Goal: Transaction & Acquisition: Obtain resource

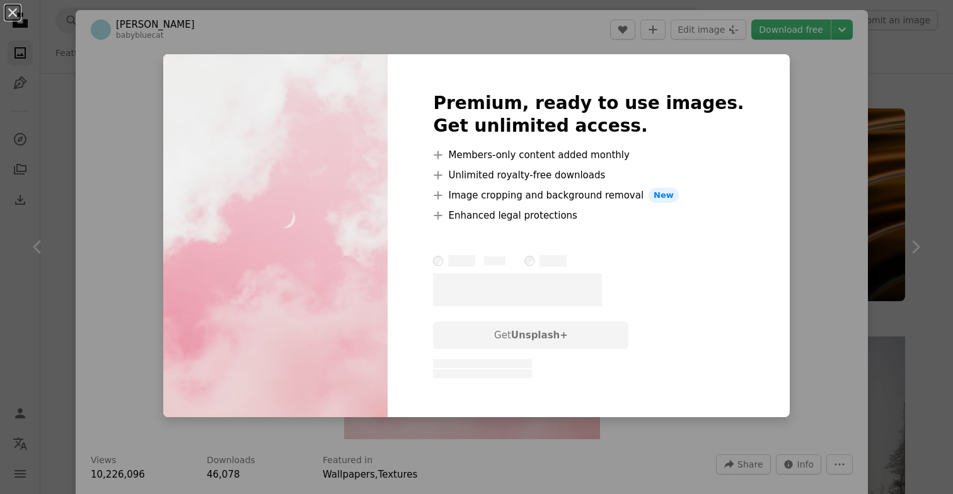
scroll to position [5798, 0]
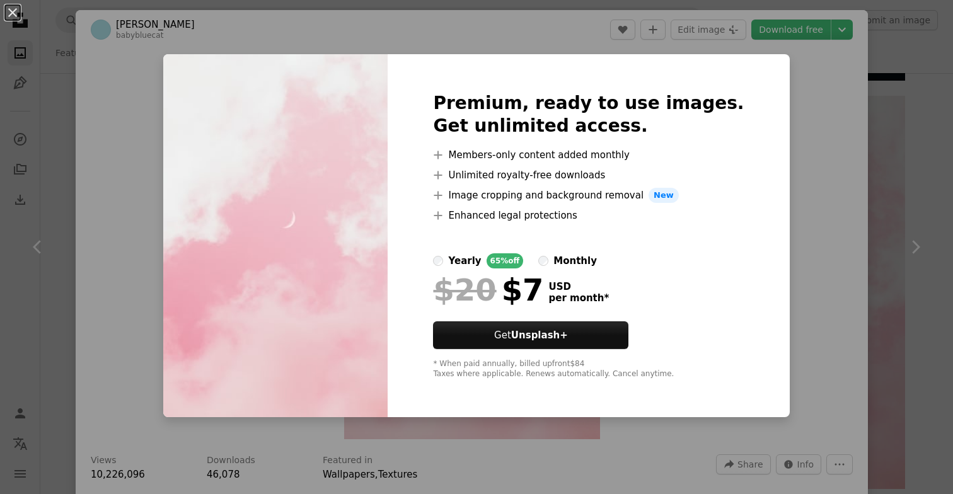
click at [790, 142] on div "An X shape Premium, ready to use images. Get unlimited access. A plus sign Memb…" at bounding box center [476, 247] width 953 height 494
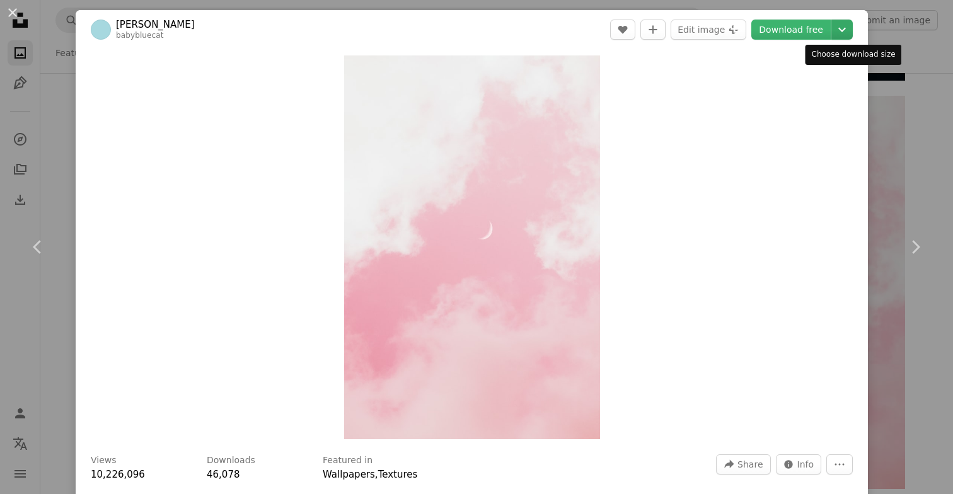
click at [852, 31] on icon "Chevron down" at bounding box center [842, 29] width 20 height 15
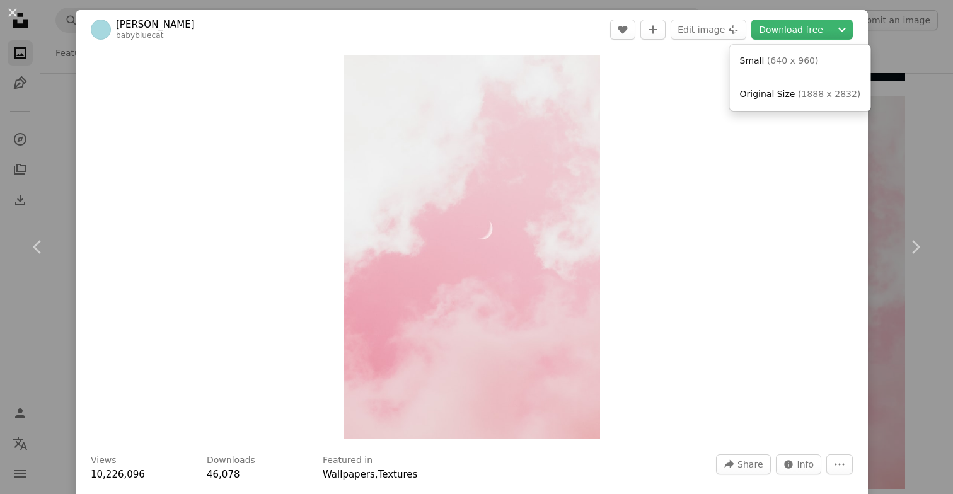
click at [792, 191] on dialog "An X shape Chevron left Chevron right [PERSON_NAME] babybluecat A heart A plus …" at bounding box center [476, 247] width 953 height 494
click at [896, 86] on div "An X shape Chevron left Chevron right [PERSON_NAME] babybluecat A heart A plus …" at bounding box center [476, 247] width 953 height 494
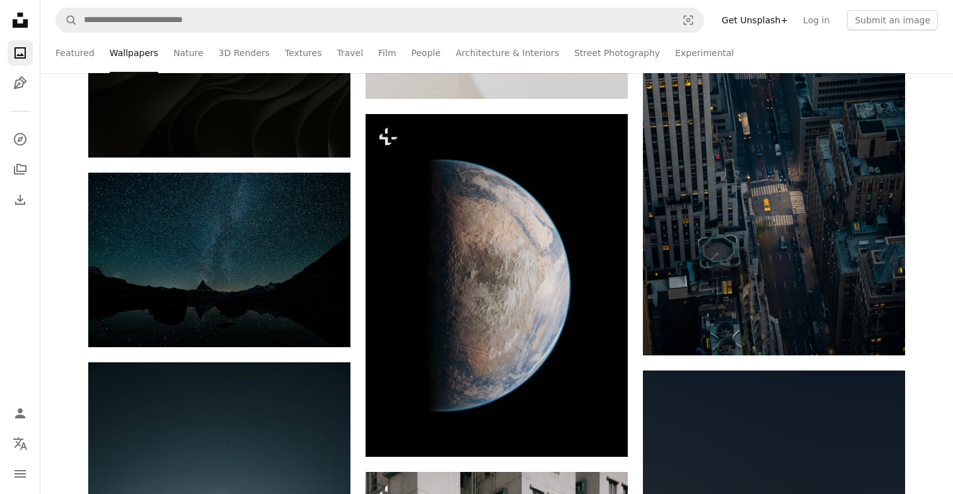
scroll to position [10244, 0]
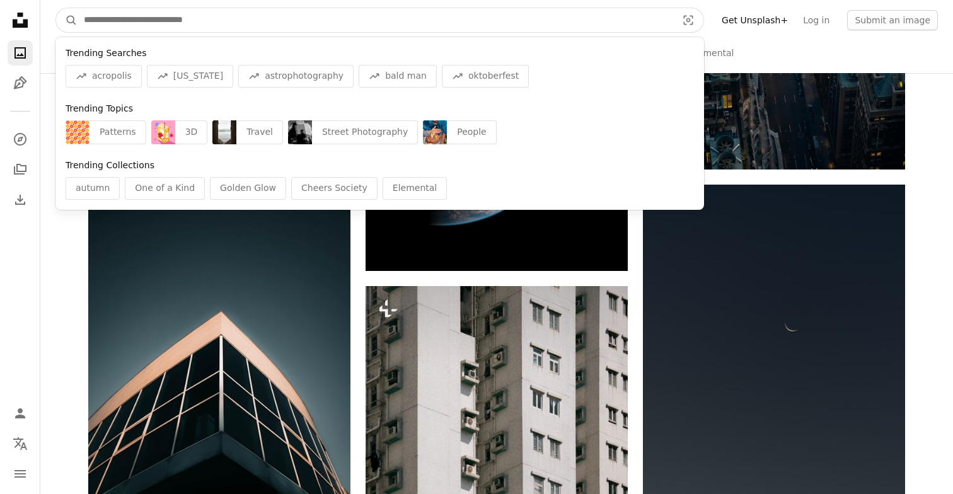
click at [295, 14] on input "Find visuals sitewide" at bounding box center [376, 20] width 596 height 24
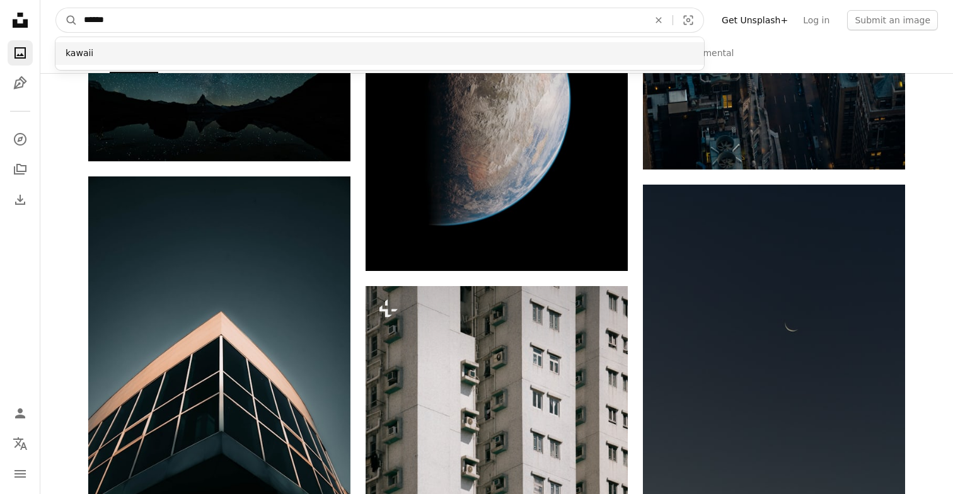
type input "******"
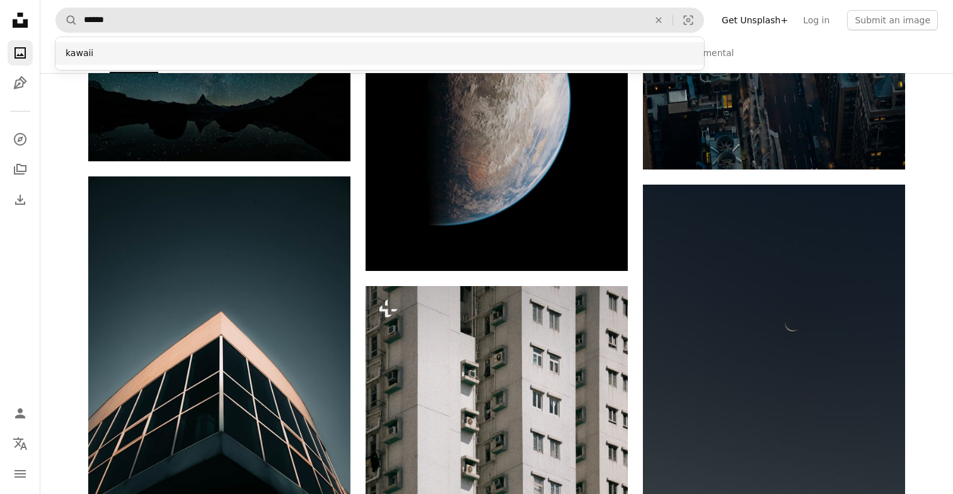
click at [192, 45] on div "kawaii" at bounding box center [379, 53] width 648 height 23
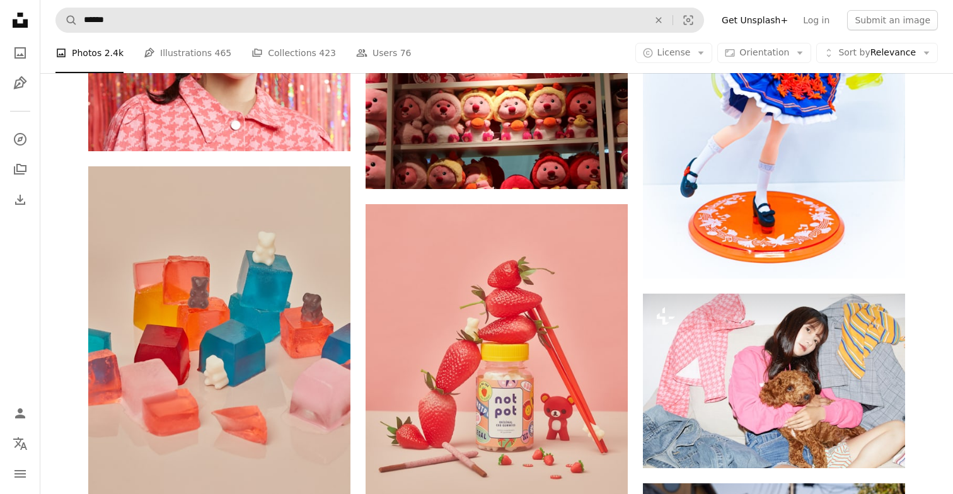
scroll to position [1426, 0]
